Goal: Navigation & Orientation: Go to known website

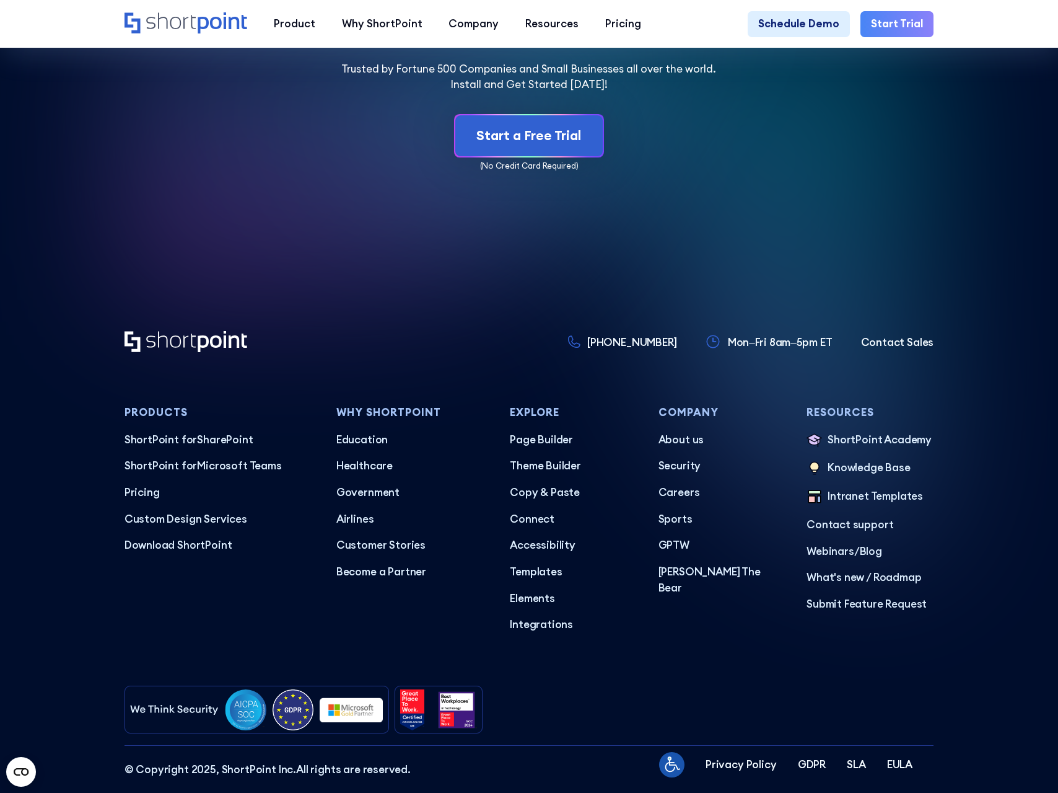
scroll to position [6340, 0]
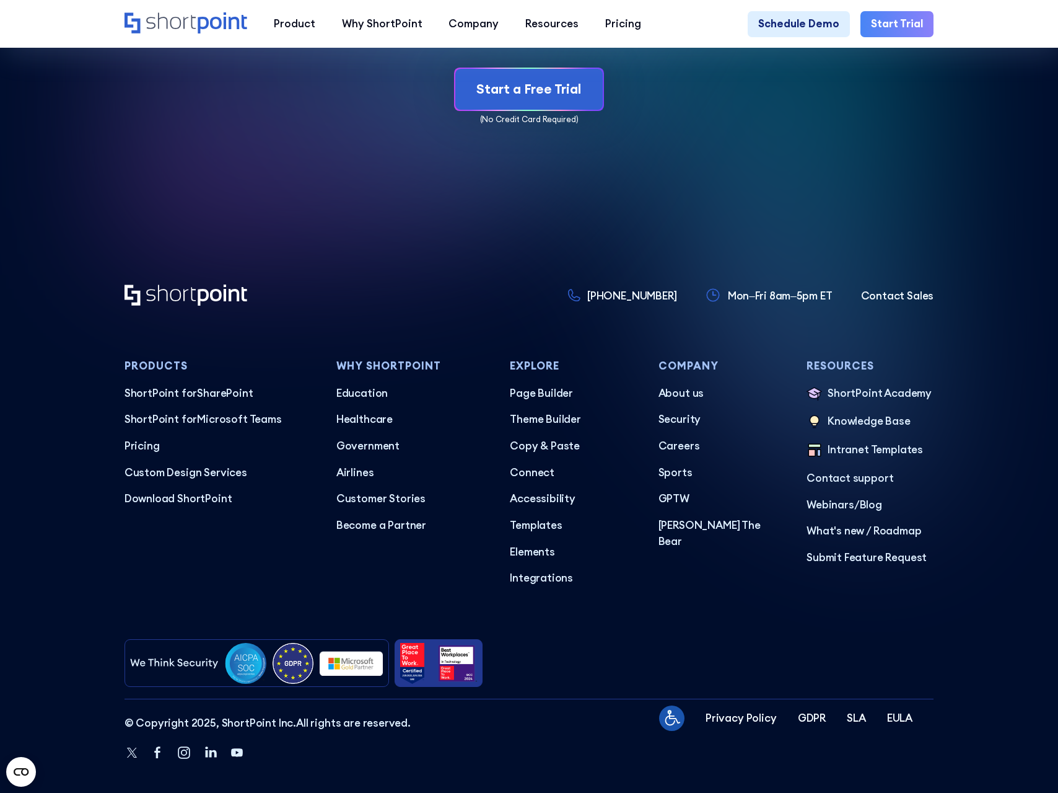
click at [437, 652] on img at bounding box center [456, 663] width 41 height 41
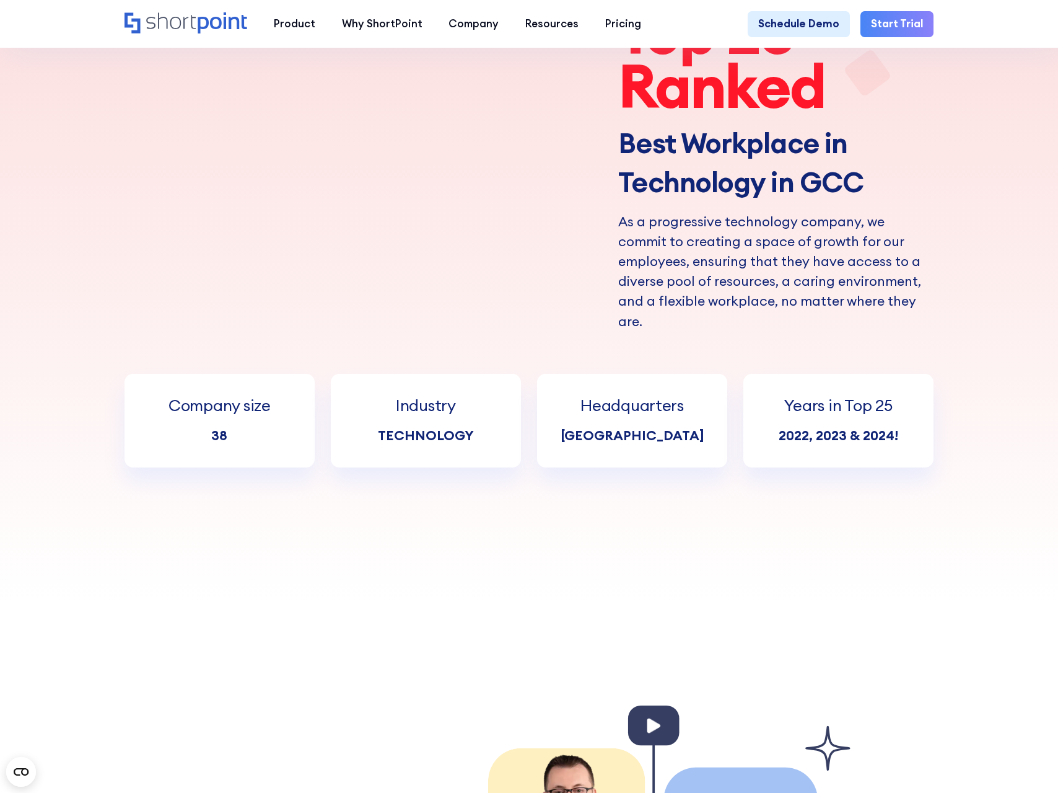
scroll to position [558, 0]
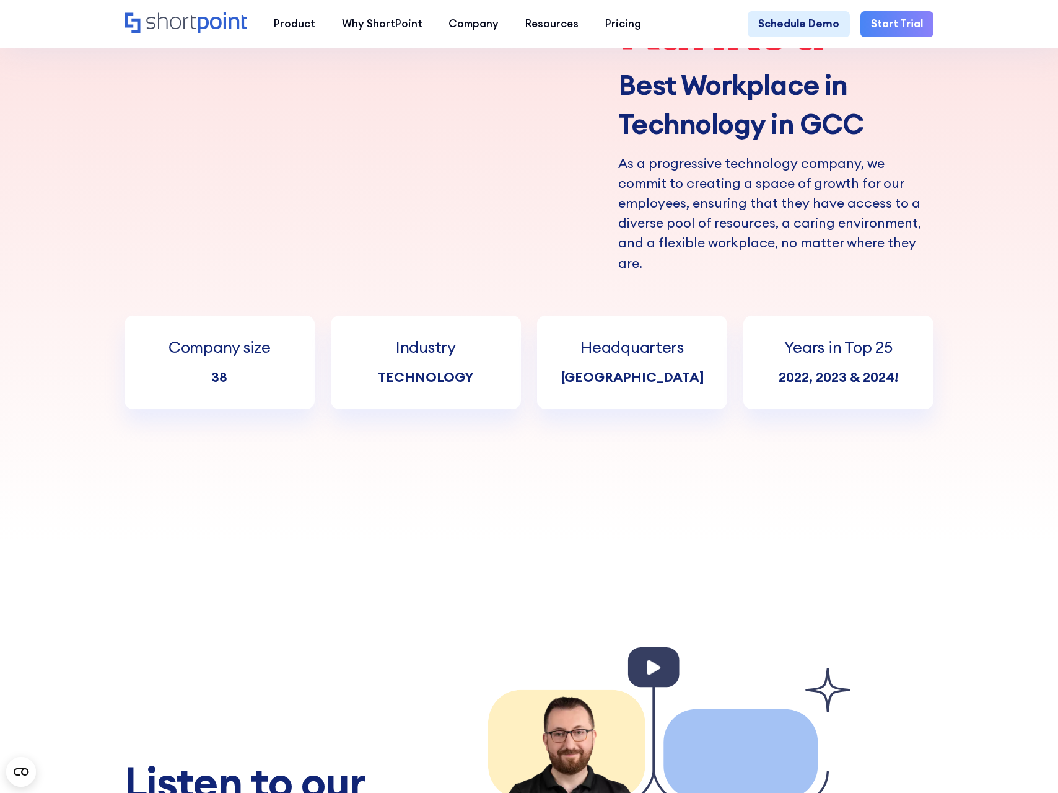
click at [650, 652] on rect at bounding box center [653, 667] width 51 height 40
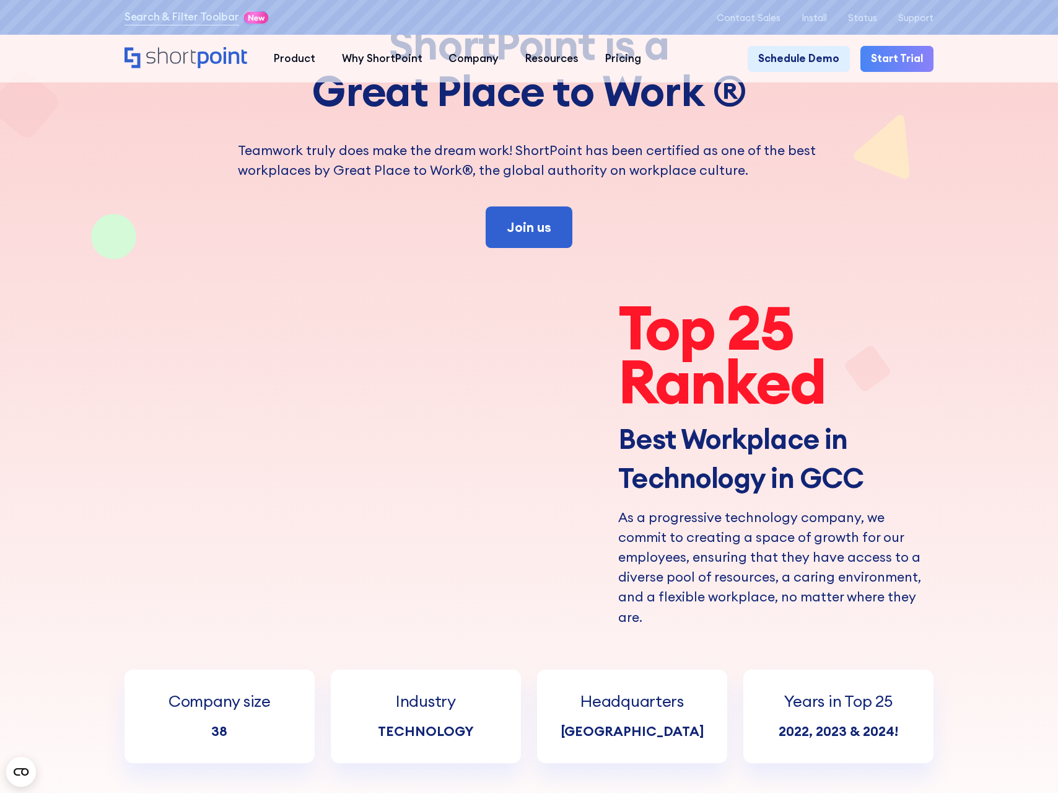
scroll to position [0, 0]
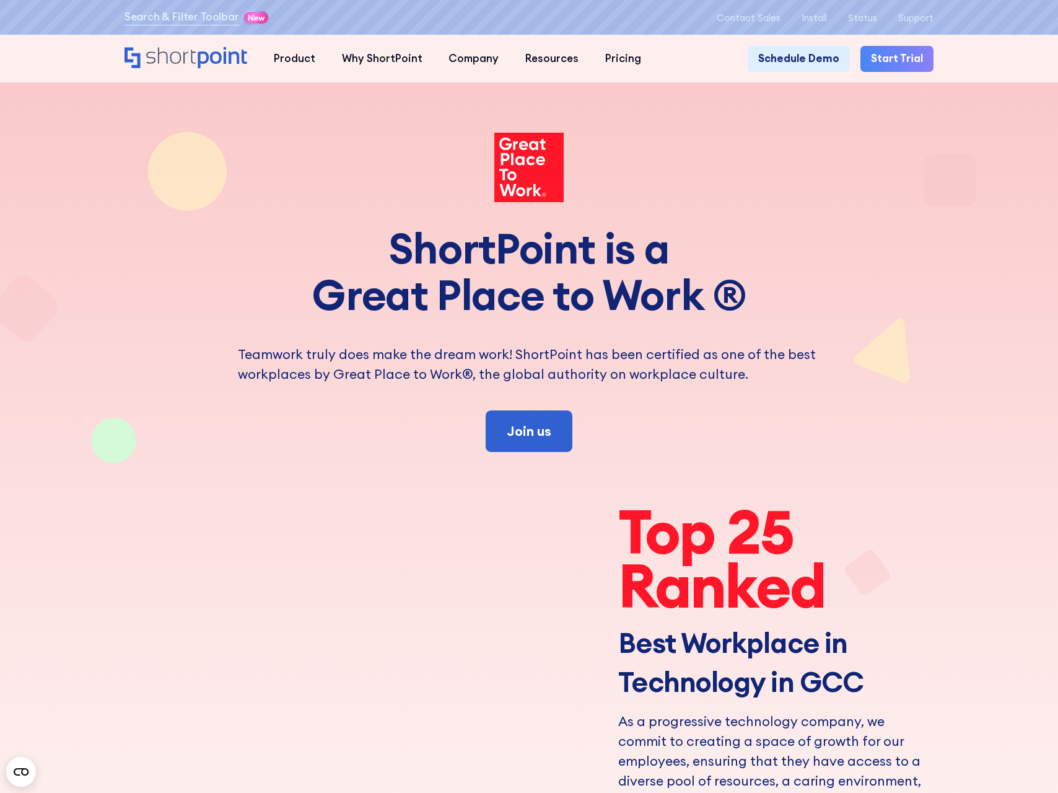
click at [173, 56] on icon "Home" at bounding box center [186, 57] width 123 height 21
